Goal: Book appointment/travel/reservation

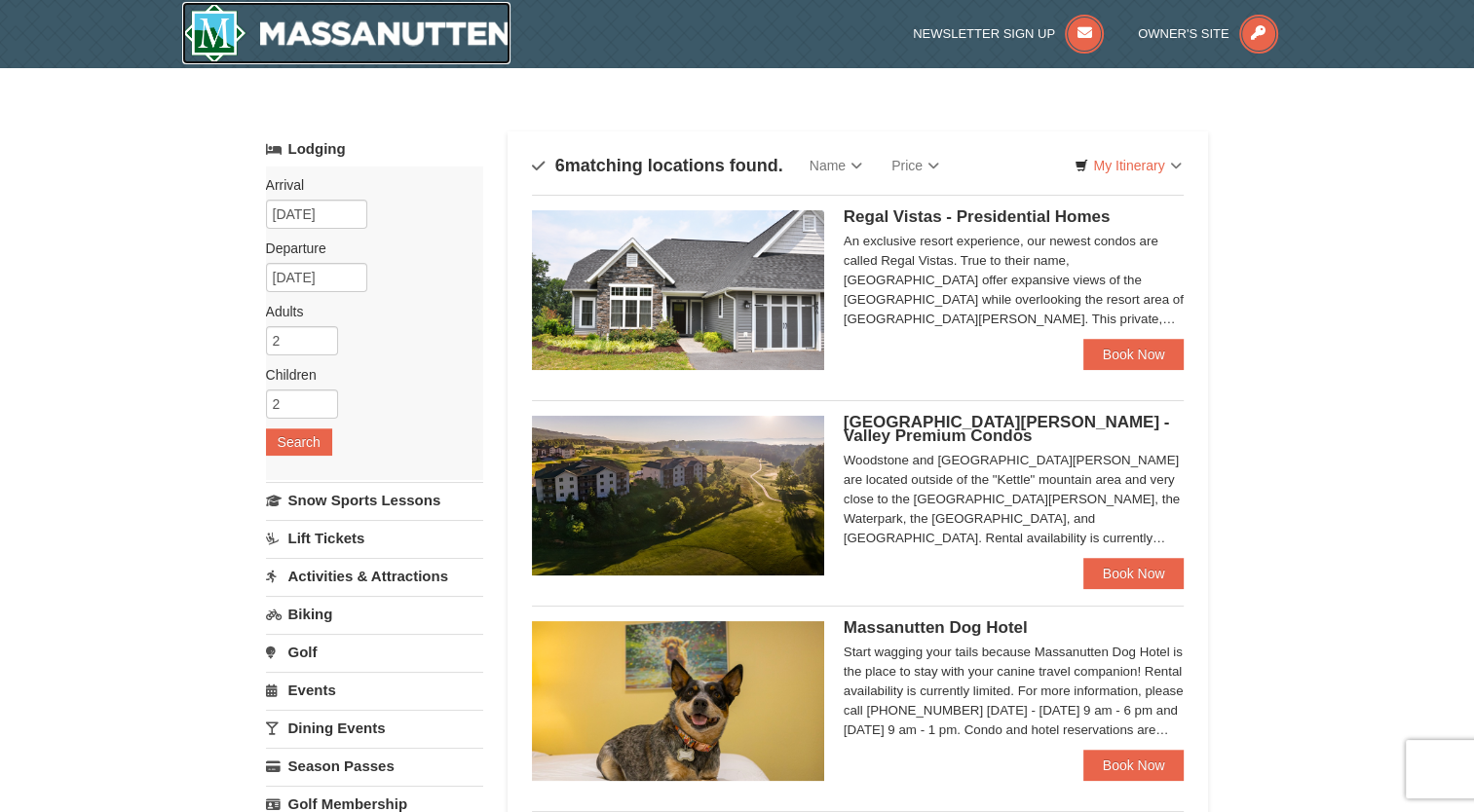
click at [223, 33] on img at bounding box center [346, 32] width 329 height 62
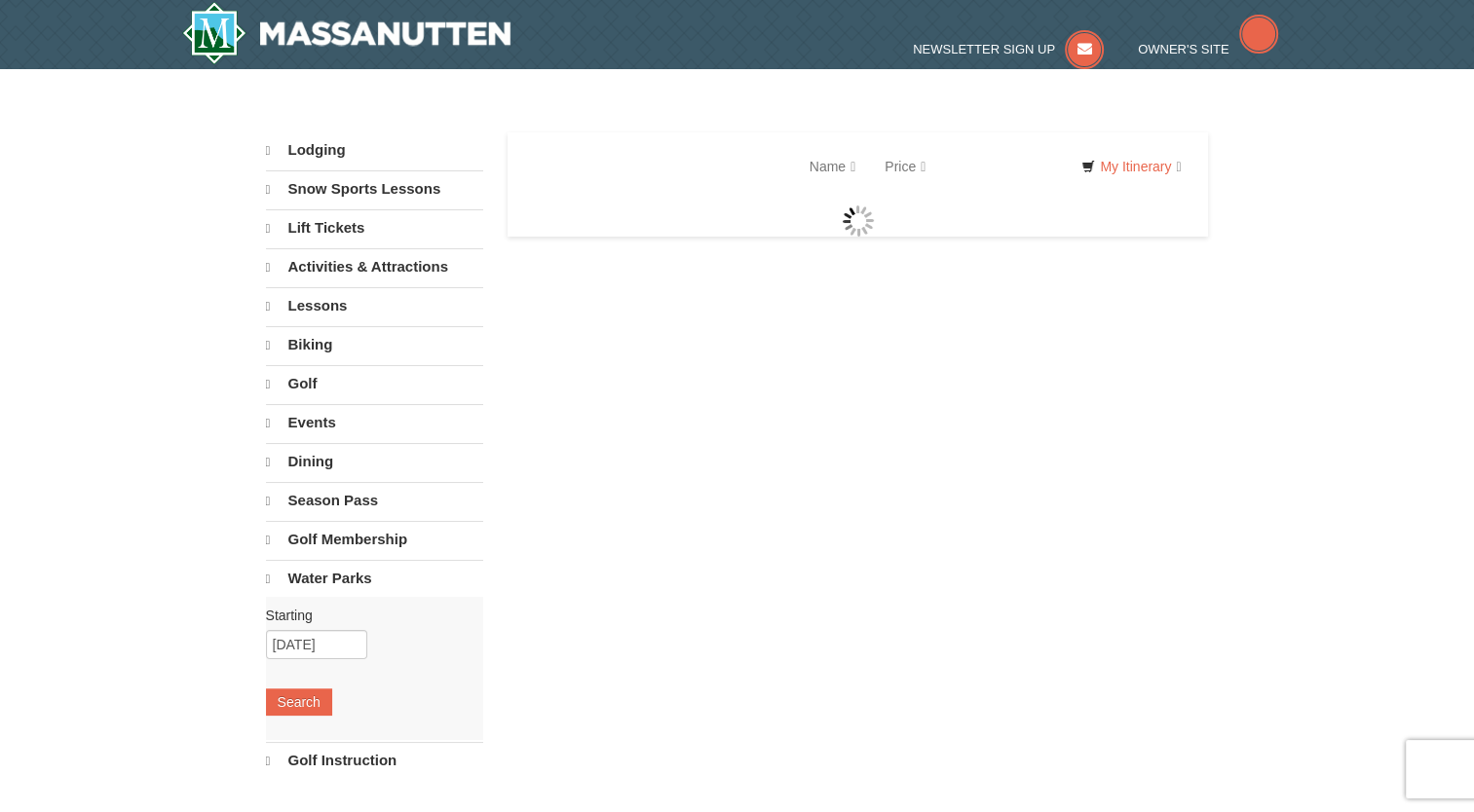
select select "10"
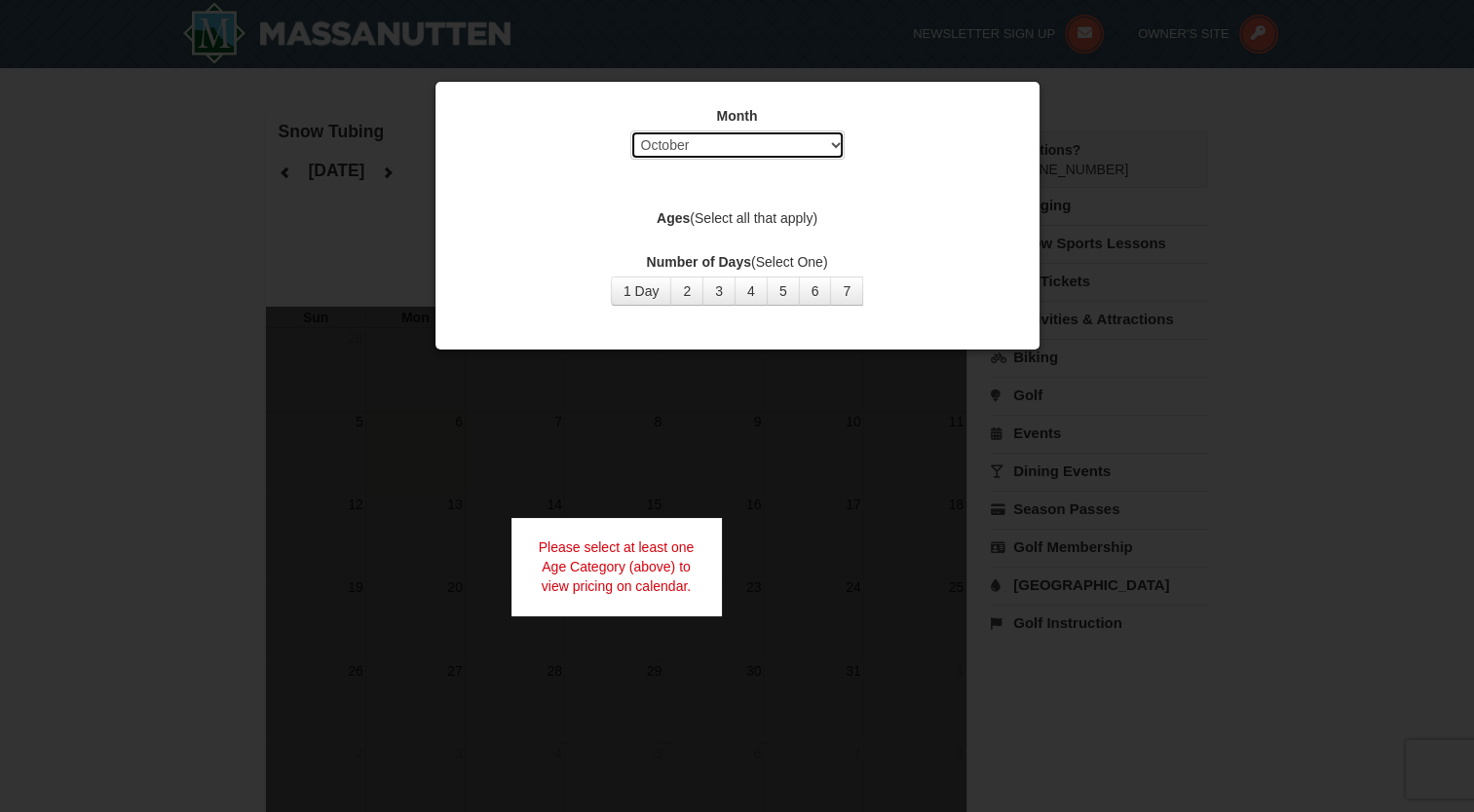
click at [830, 149] on select "Select October November December January February March April May June July Aug…" at bounding box center [737, 145] width 214 height 29
select select "12"
click at [630, 131] on select "Select October November December January February March April May June July Aug…" at bounding box center [737, 145] width 214 height 29
click at [658, 291] on button "1 Day" at bounding box center [641, 292] width 61 height 29
click at [282, 204] on div at bounding box center [737, 406] width 1474 height 812
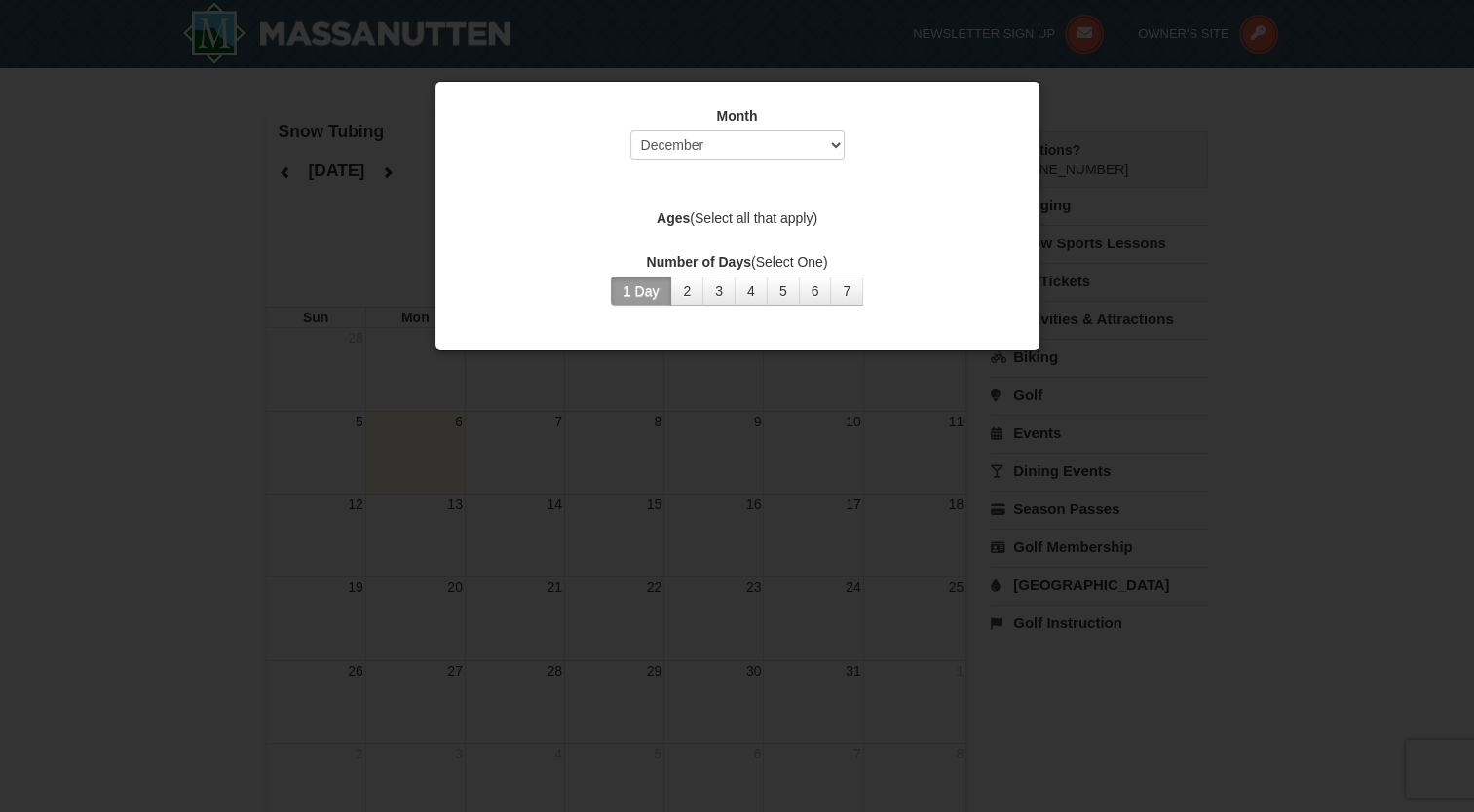
click at [764, 214] on label "Ages (Select all that apply)" at bounding box center [737, 218] width 555 height 20
drag, startPoint x: 764, startPoint y: 214, endPoint x: 674, endPoint y: 183, distance: 95.2
click at [674, 183] on div "Month Select October November December January February March April May June Ju…" at bounding box center [737, 205] width 584 height 229
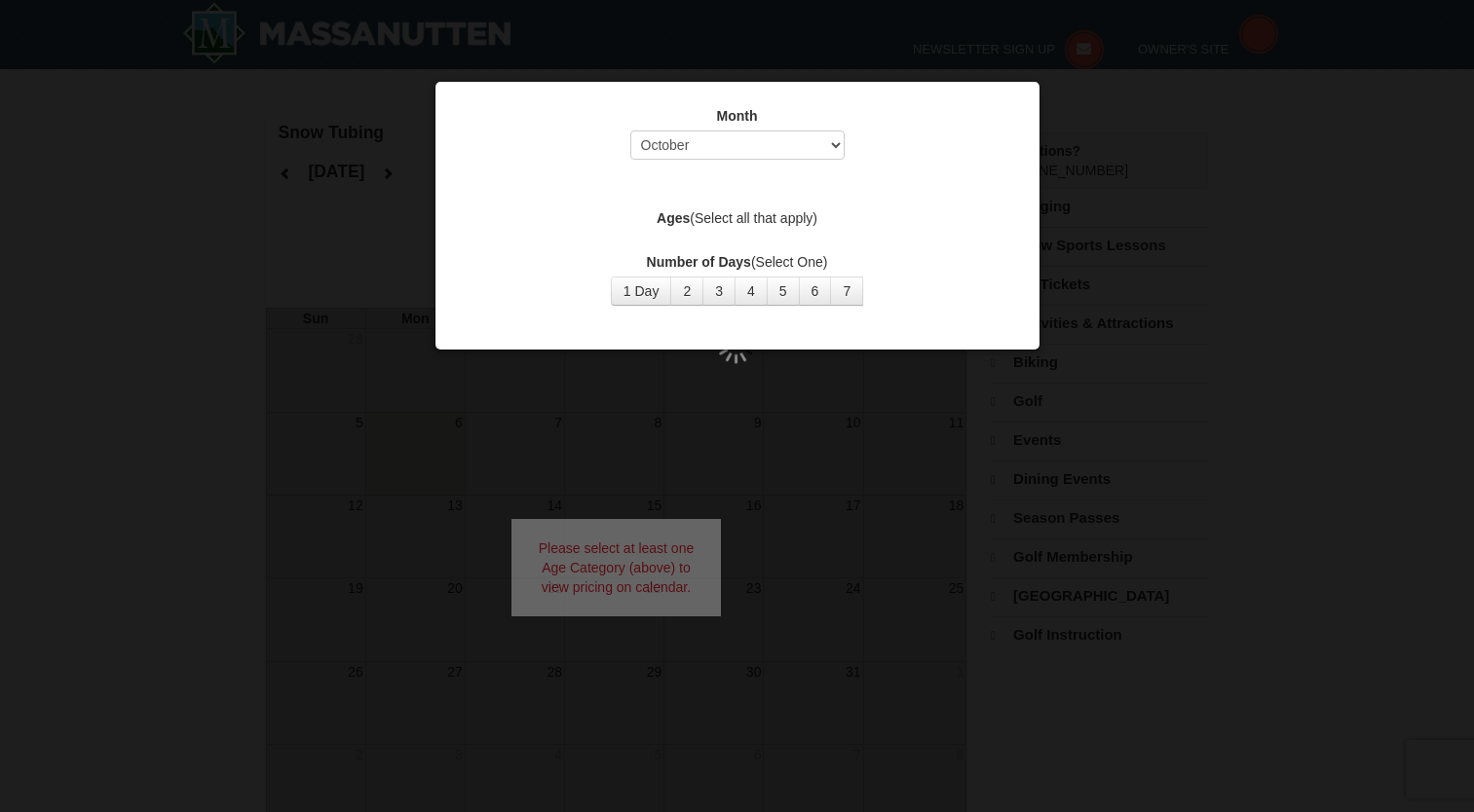
select select "10"
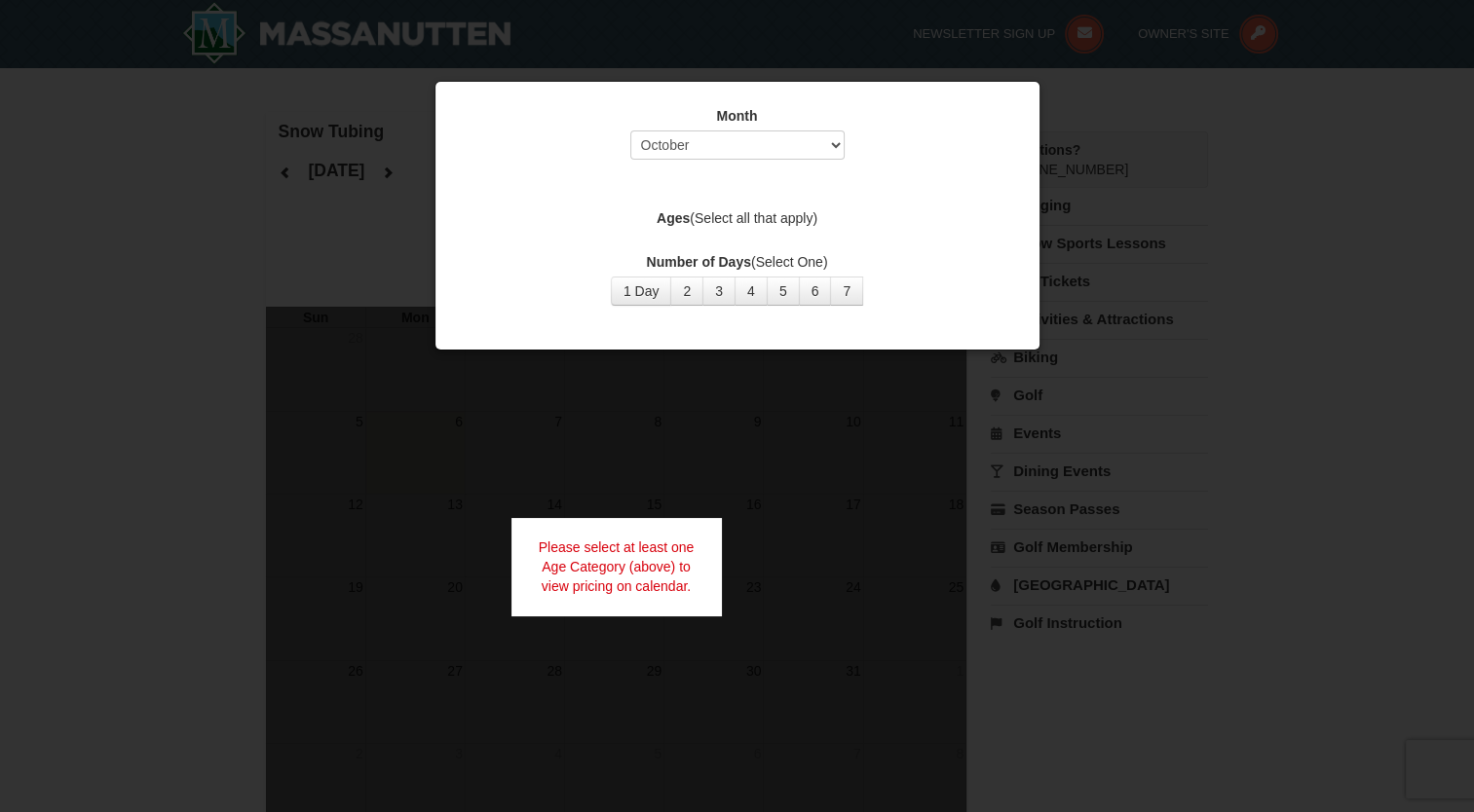
click at [601, 550] on div "Please select at least one Age Category (above) to view pricing on calendar." at bounding box center [617, 567] width 210 height 97
